Goal: Task Accomplishment & Management: Manage account settings

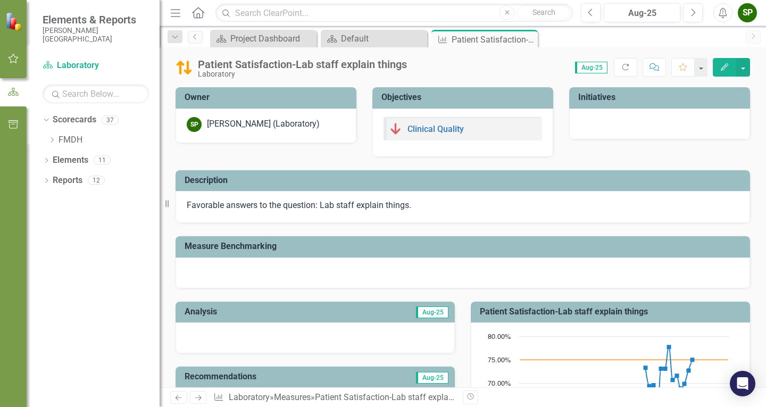
drag, startPoint x: 529, startPoint y: 41, endPoint x: 473, endPoint y: 40, distance: 56.4
click at [0, 0] on icon "Close" at bounding box center [0, 0] width 0 height 0
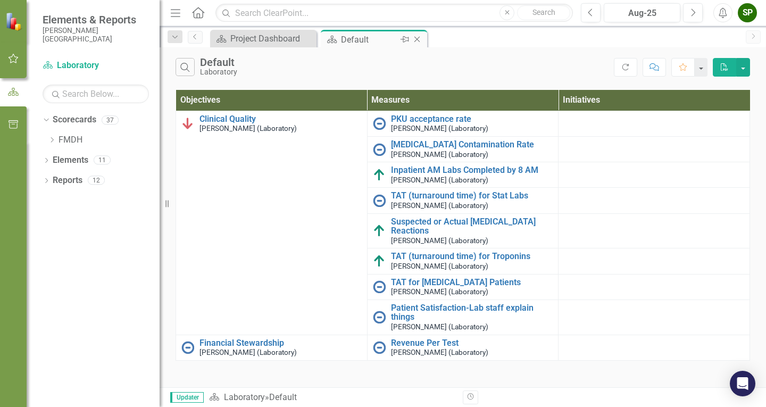
click at [398, 42] on div "Pin" at bounding box center [404, 39] width 13 height 13
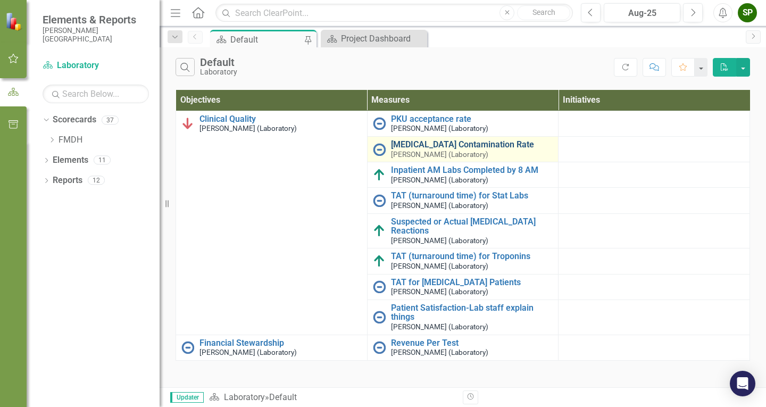
click at [429, 145] on link "[MEDICAL_DATA] Contamination Rate" at bounding box center [472, 145] width 162 height 10
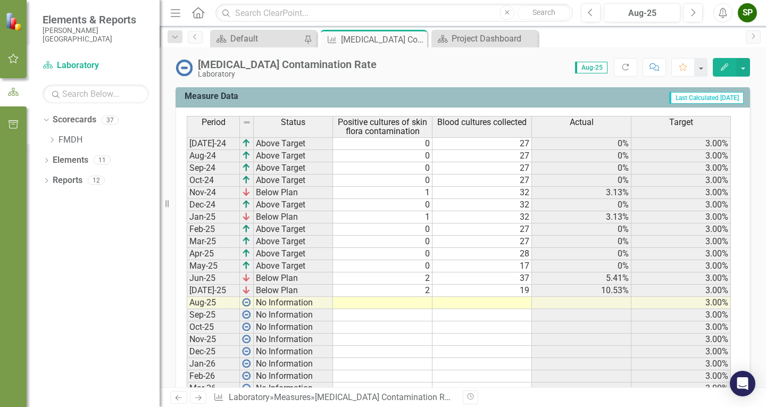
scroll to position [426, 0]
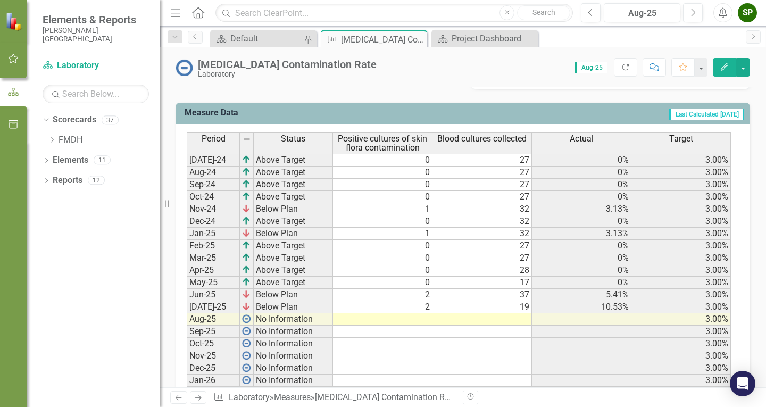
click at [421, 317] on td at bounding box center [383, 319] width 100 height 12
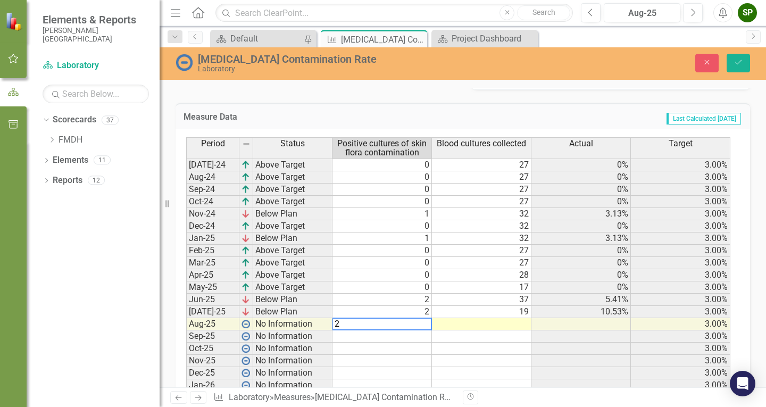
type textarea "2"
click at [496, 326] on td at bounding box center [482, 324] width 100 height 12
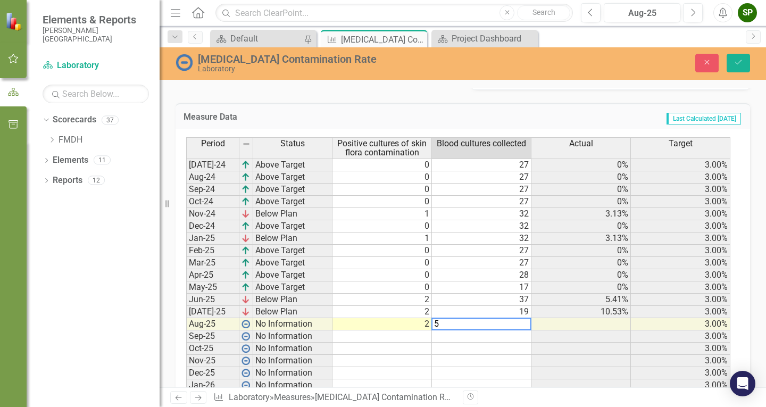
type textarea "56"
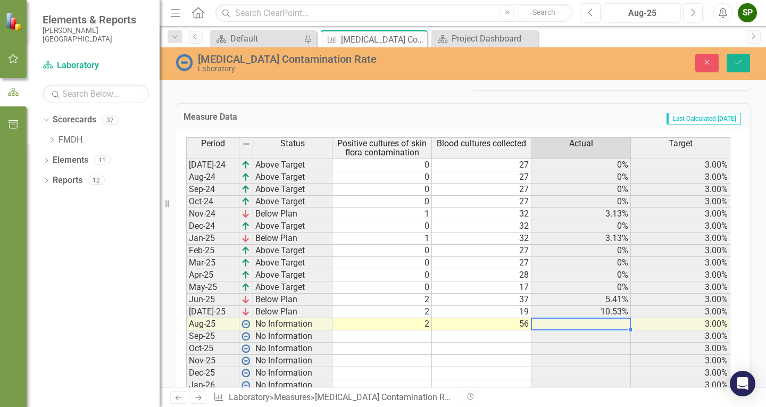
click at [538, 321] on td at bounding box center [582, 324] width 100 height 12
click at [538, 61] on icon "Save" at bounding box center [739, 62] width 10 height 7
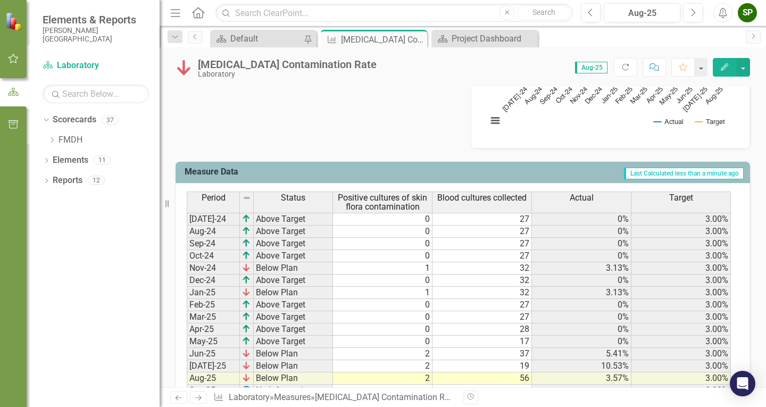
scroll to position [513, 0]
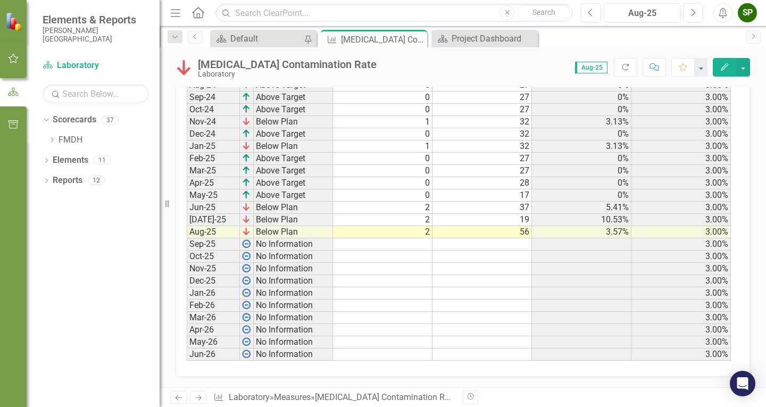
click at [415, 246] on td at bounding box center [383, 244] width 100 height 12
click at [419, 246] on td at bounding box center [383, 244] width 100 height 12
type textarea "1"
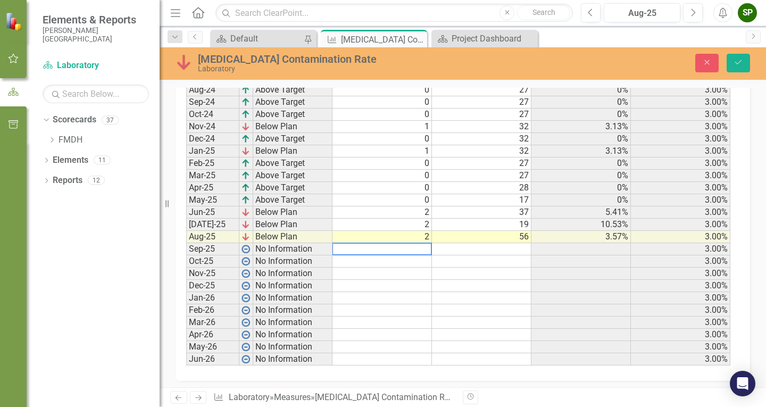
scroll to position [517, 0]
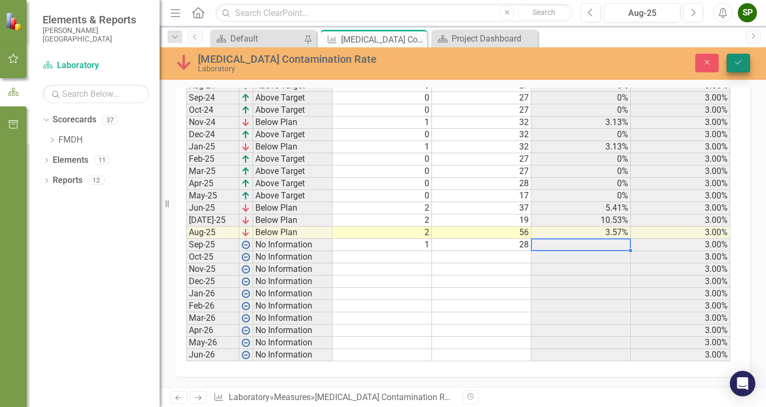
type textarea "28"
click at [538, 63] on icon "Save" at bounding box center [739, 62] width 10 height 7
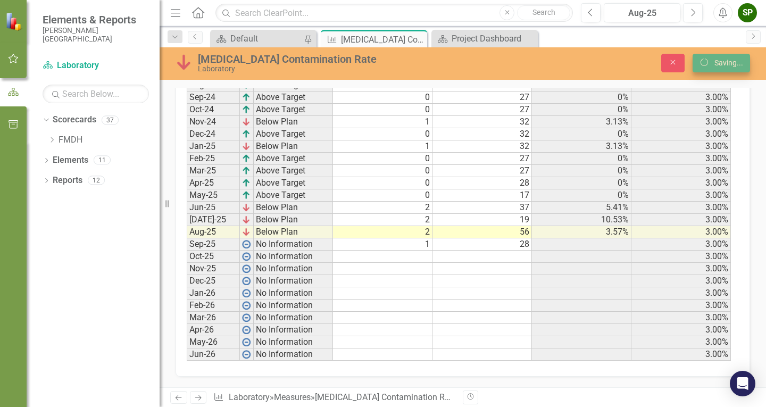
scroll to position [513, 0]
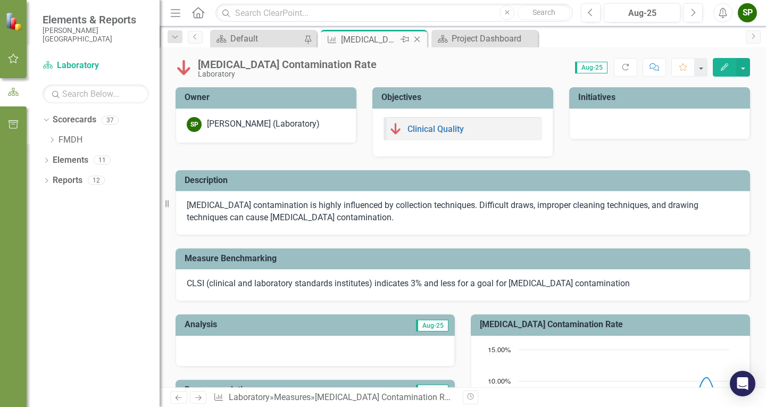
click at [419, 38] on icon "Close" at bounding box center [417, 39] width 11 height 9
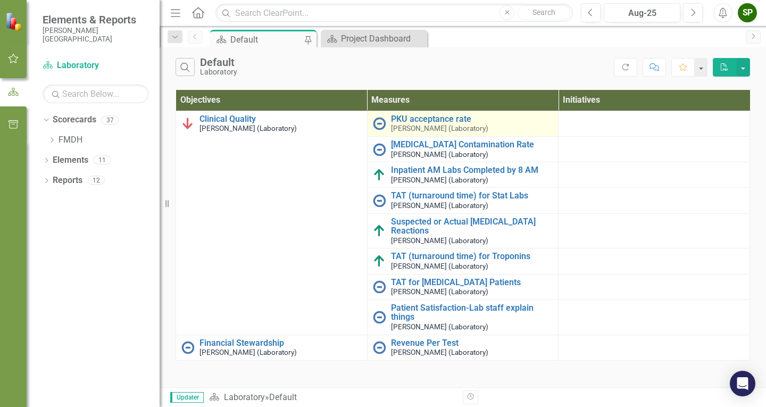
click at [381, 122] on img at bounding box center [379, 123] width 13 height 13
click at [407, 118] on link "PKU acceptance rate" at bounding box center [472, 119] width 162 height 10
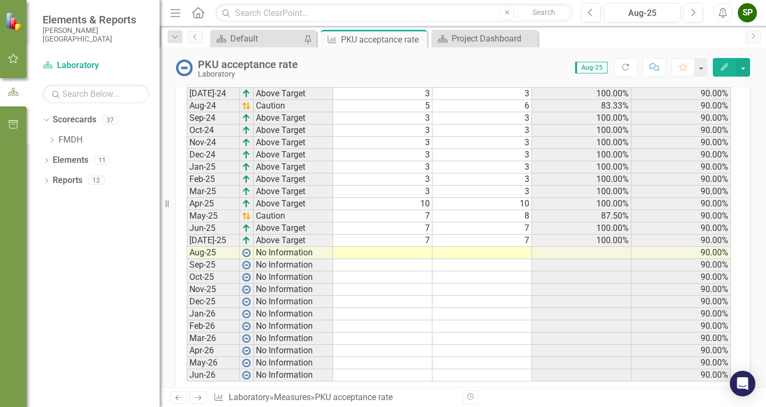
scroll to position [532, 0]
click at [410, 252] on td at bounding box center [383, 252] width 100 height 12
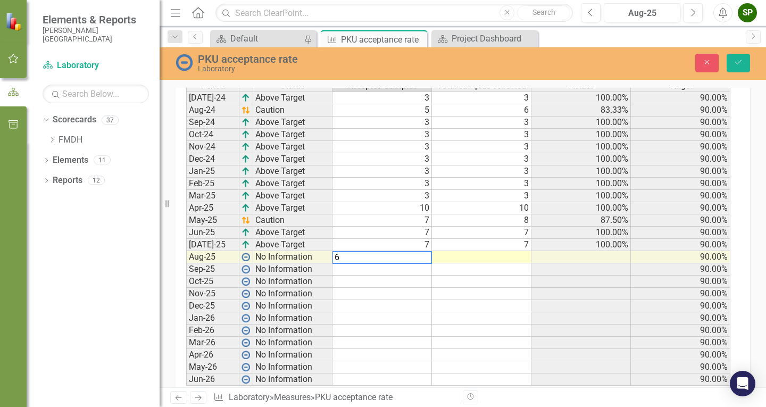
scroll to position [536, 0]
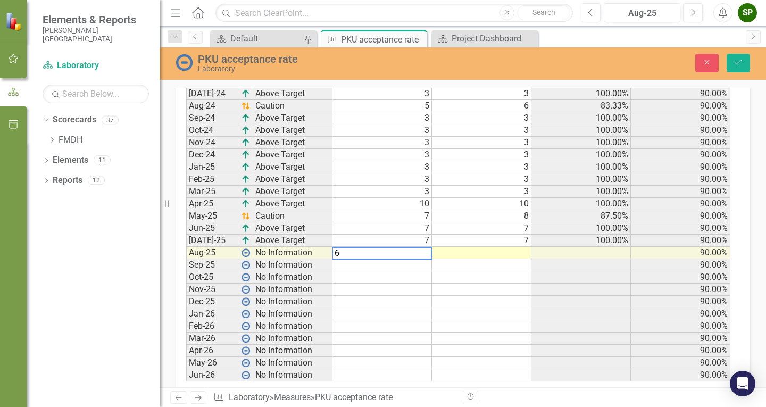
type textarea "6"
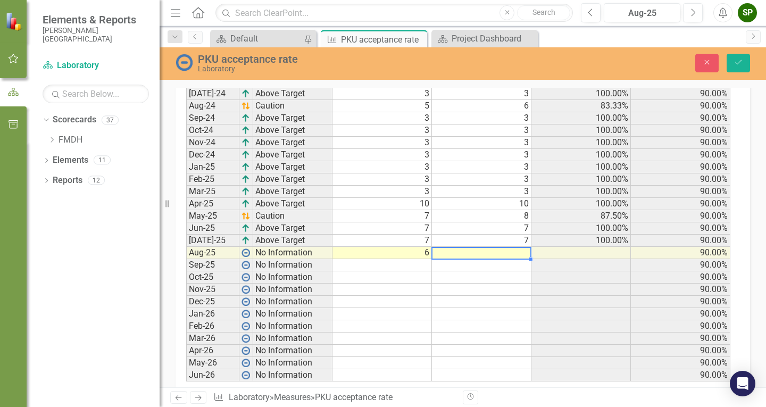
click at [451, 257] on td at bounding box center [482, 253] width 100 height 12
type textarea "6"
click at [538, 63] on icon "submit" at bounding box center [738, 62] width 6 height 4
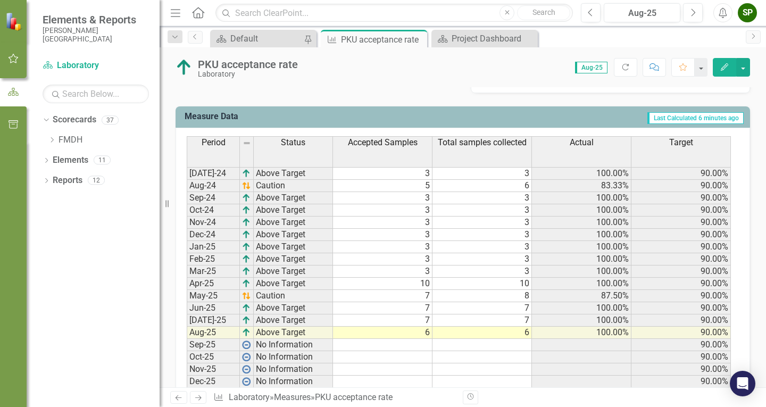
scroll to position [532, 0]
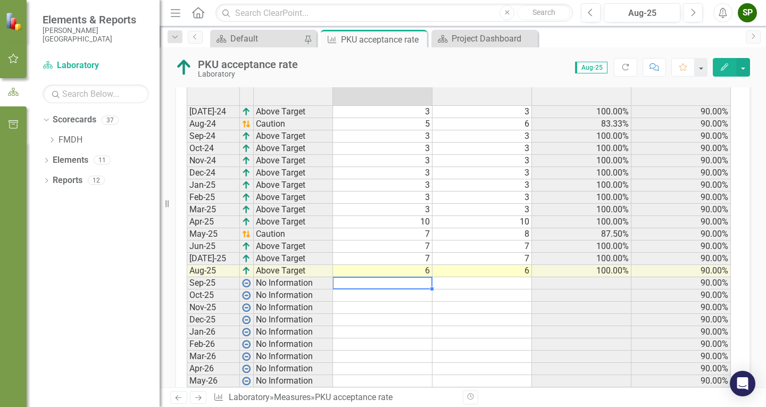
click at [187, 288] on div "Period Status Accepted Samples Total samples collected Actual Target [DATE]-24 …" at bounding box center [187, 237] width 0 height 325
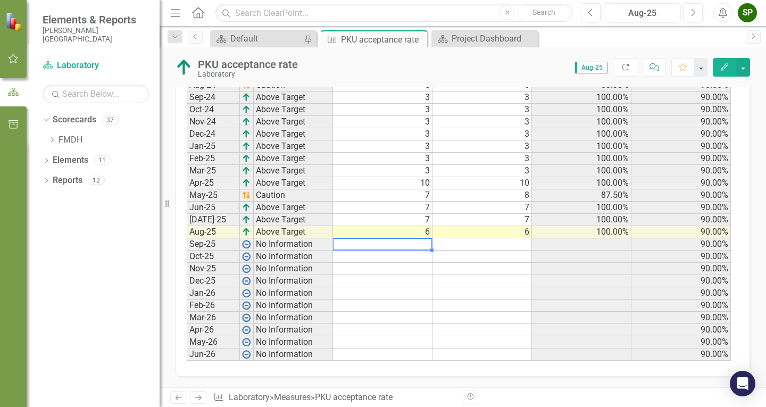
scroll to position [575, 0]
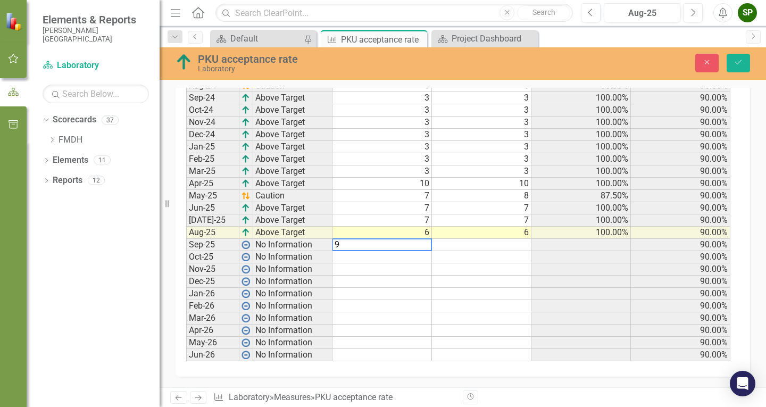
type textarea "9"
click at [509, 244] on td at bounding box center [482, 245] width 100 height 12
type textarea "9"
click at [538, 64] on icon "Save" at bounding box center [739, 62] width 10 height 7
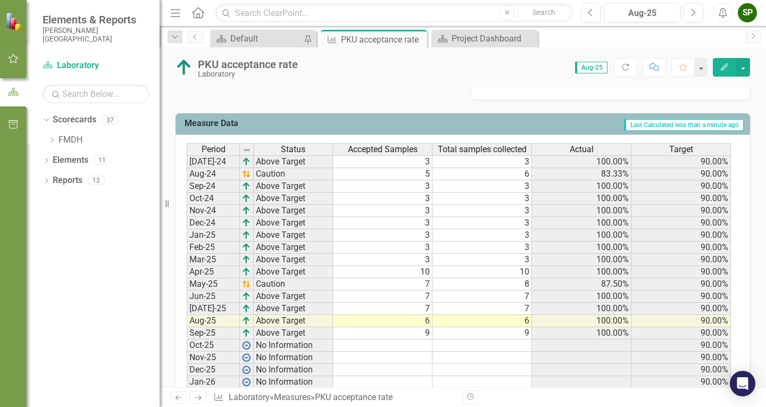
scroll to position [479, 0]
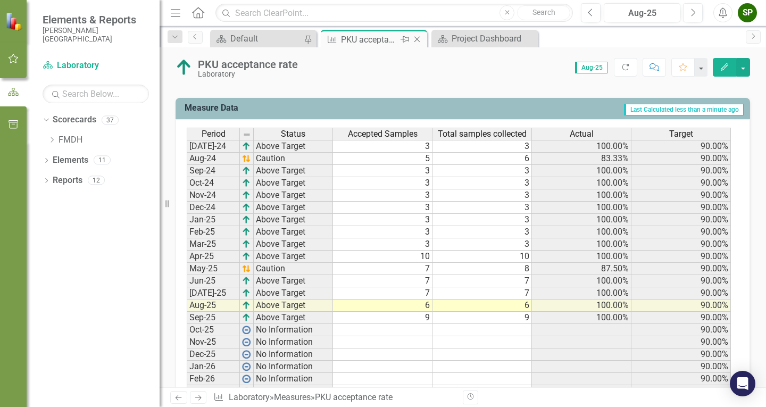
click at [421, 38] on icon "Close" at bounding box center [417, 39] width 11 height 9
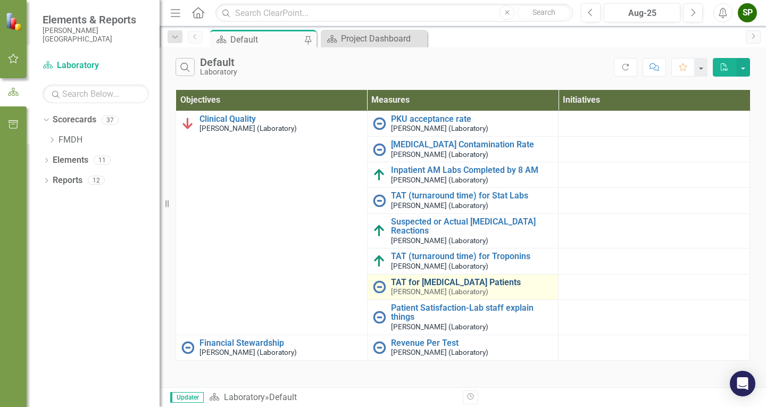
click at [441, 286] on link "TAT for [MEDICAL_DATA] Patients" at bounding box center [472, 283] width 162 height 10
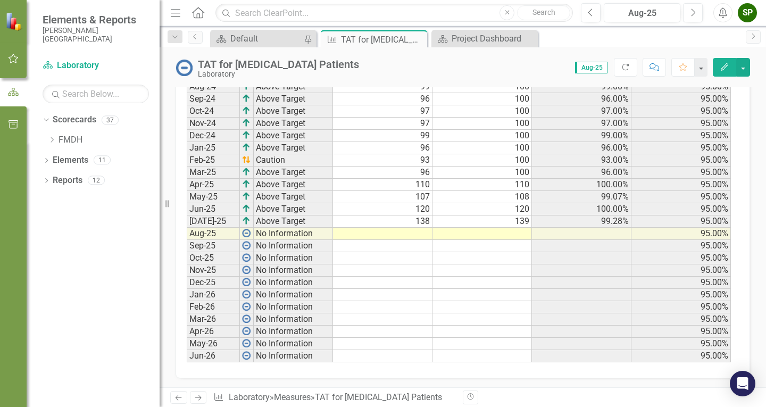
scroll to position [510, 0]
click at [409, 230] on td at bounding box center [383, 232] width 100 height 12
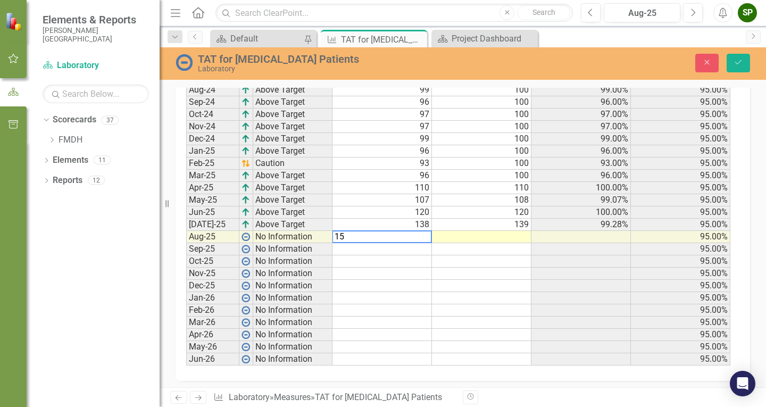
type textarea "151"
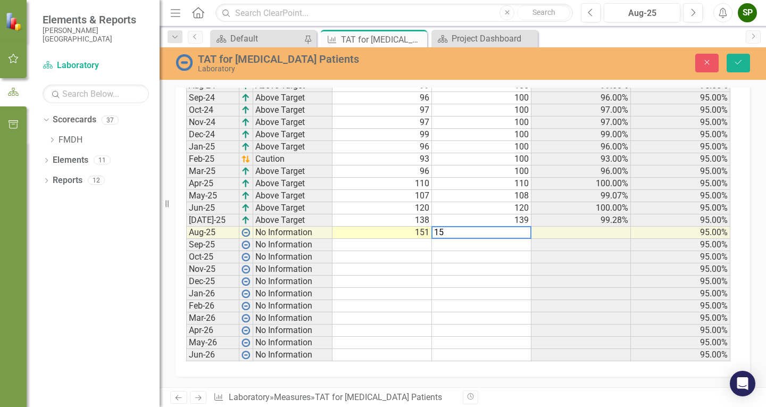
type textarea "154"
click at [538, 65] on icon "Save" at bounding box center [739, 62] width 10 height 7
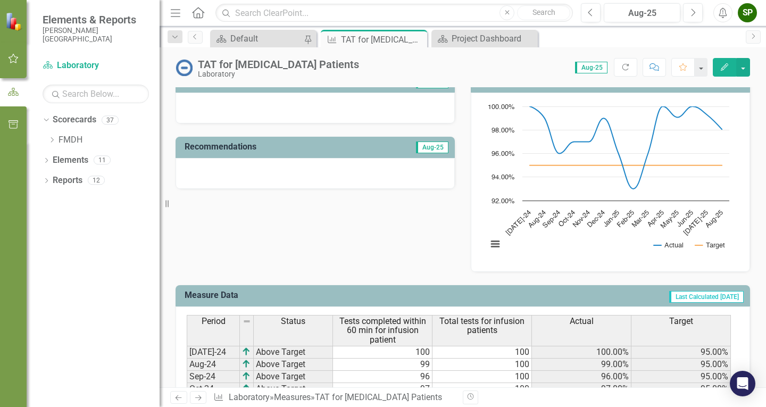
scroll to position [510, 0]
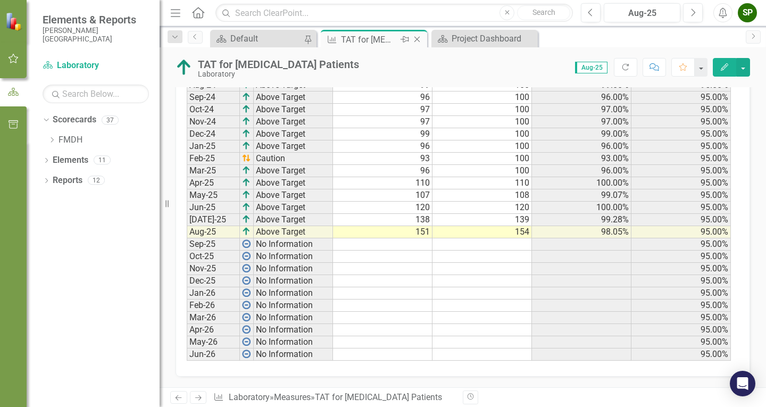
click at [420, 39] on icon "Close" at bounding box center [417, 39] width 11 height 9
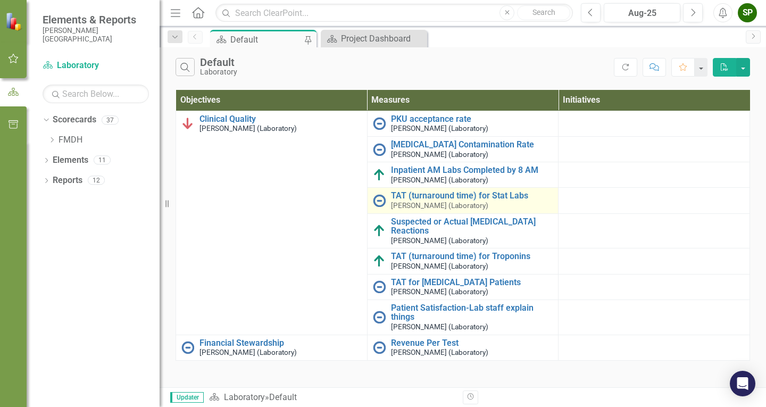
click at [402, 210] on div "TAT (turnaround time) for Stat Labs [PERSON_NAME] (Laboratory)" at bounding box center [472, 200] width 162 height 19
click at [412, 202] on small "[PERSON_NAME] (Laboratory)" at bounding box center [439, 206] width 97 height 8
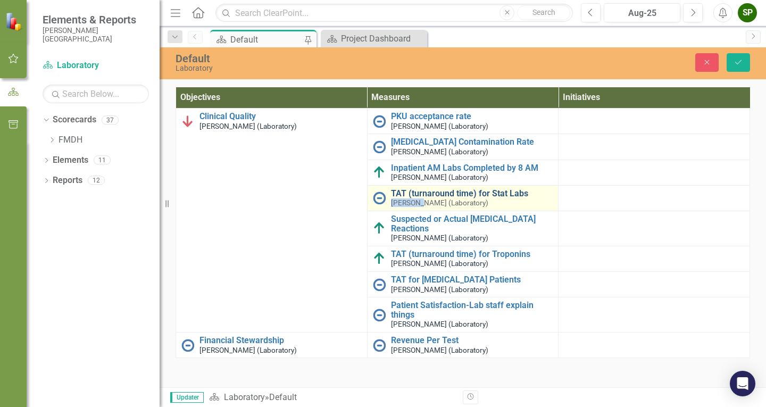
click at [460, 195] on link "TAT (turnaround time) for Stat Labs" at bounding box center [472, 194] width 162 height 10
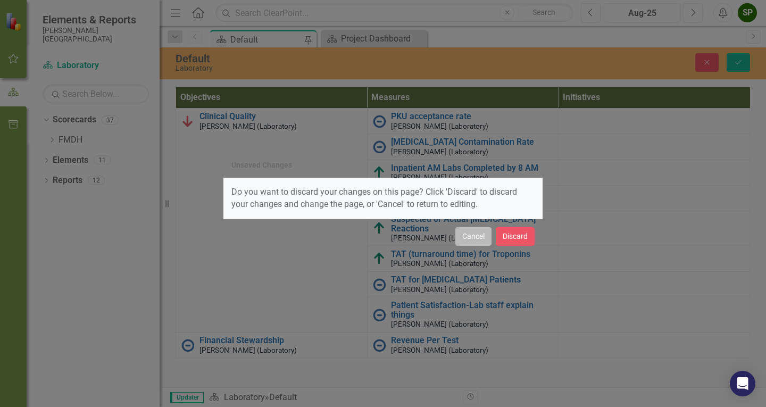
click at [482, 237] on button "Cancel" at bounding box center [474, 236] width 36 height 19
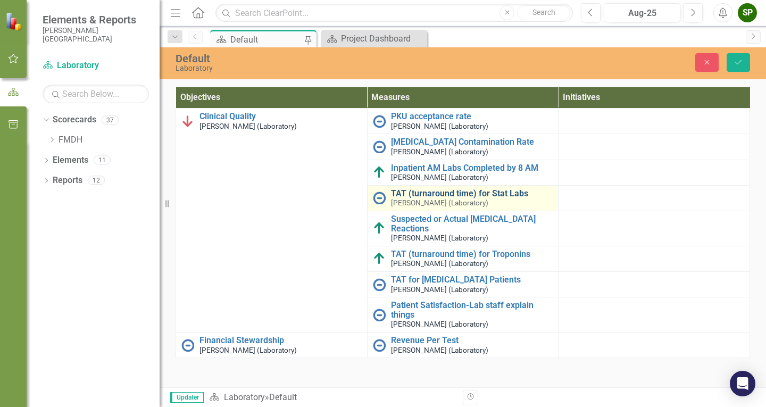
click at [485, 196] on link "TAT (turnaround time) for Stat Labs" at bounding box center [472, 194] width 162 height 10
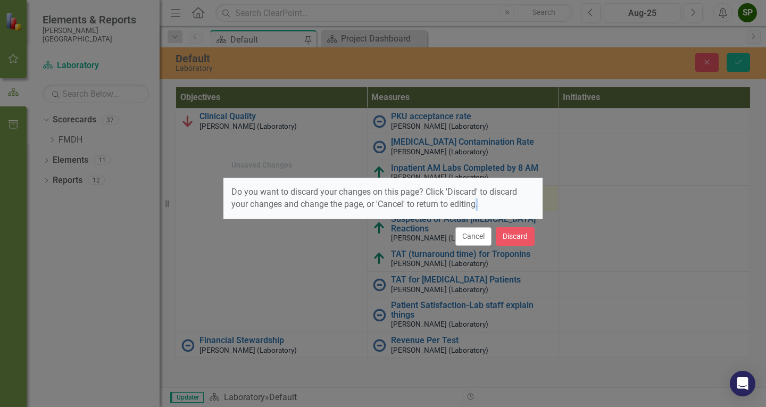
click at [485, 196] on div "Do you want to discard your changes on this page? Click 'Discard' to discard yo…" at bounding box center [383, 198] width 319 height 40
click at [518, 242] on button "Discard" at bounding box center [515, 236] width 39 height 19
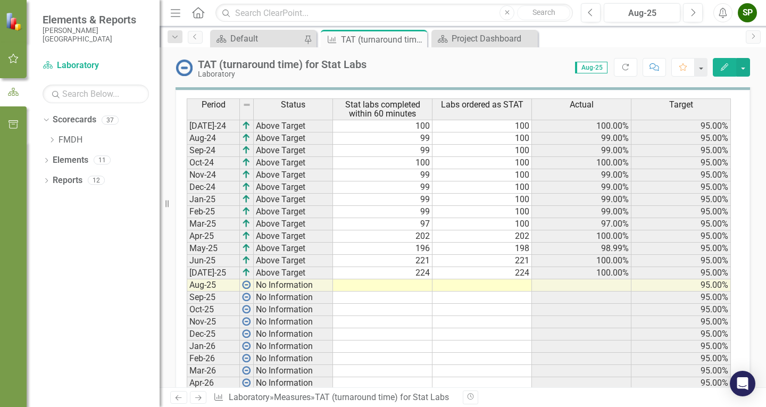
scroll to position [501, 0]
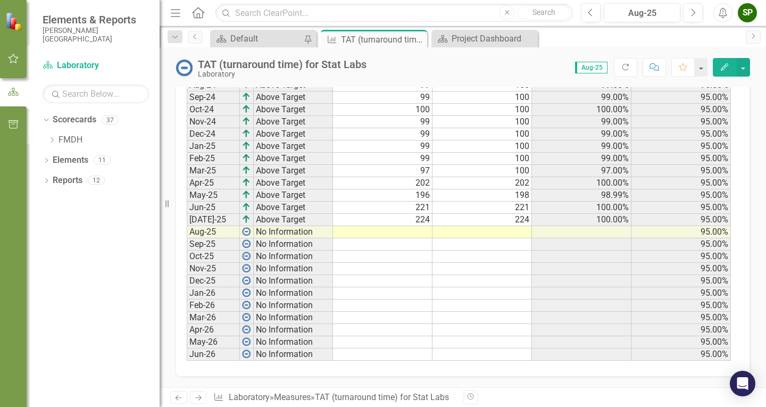
click at [423, 234] on td at bounding box center [383, 232] width 100 height 12
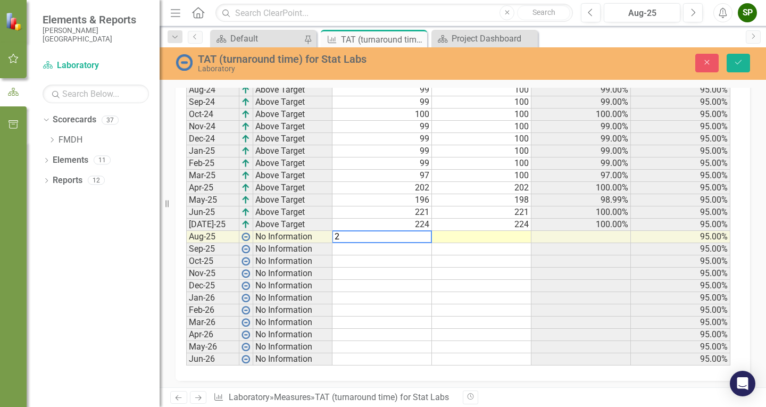
scroll to position [505, 0]
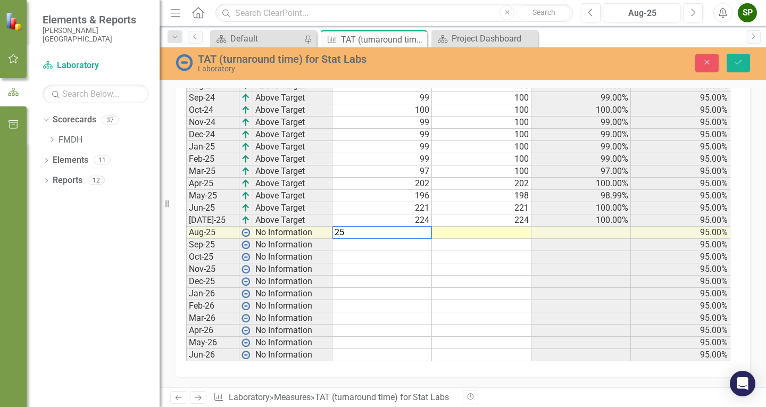
type textarea "250"
click at [450, 234] on td at bounding box center [482, 233] width 100 height 12
type textarea "250"
click at [538, 59] on button "Save" at bounding box center [738, 63] width 23 height 19
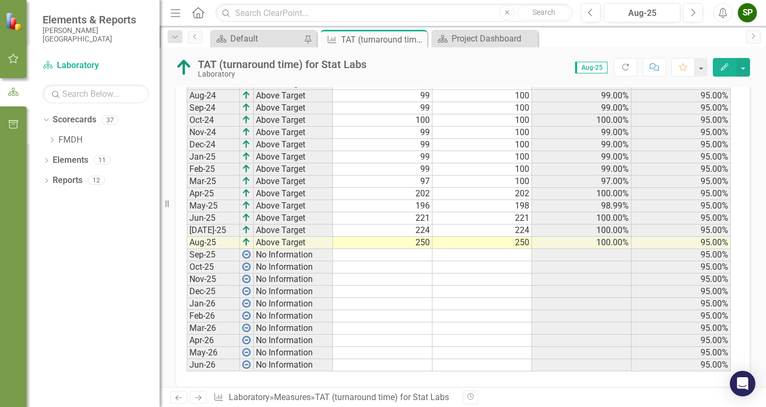
scroll to position [501, 0]
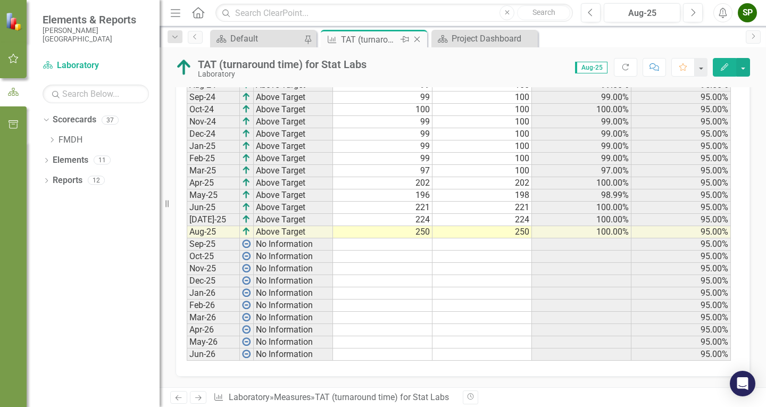
click at [418, 38] on icon "Close" at bounding box center [417, 39] width 11 height 9
